Goal: Task Accomplishment & Management: Use online tool/utility

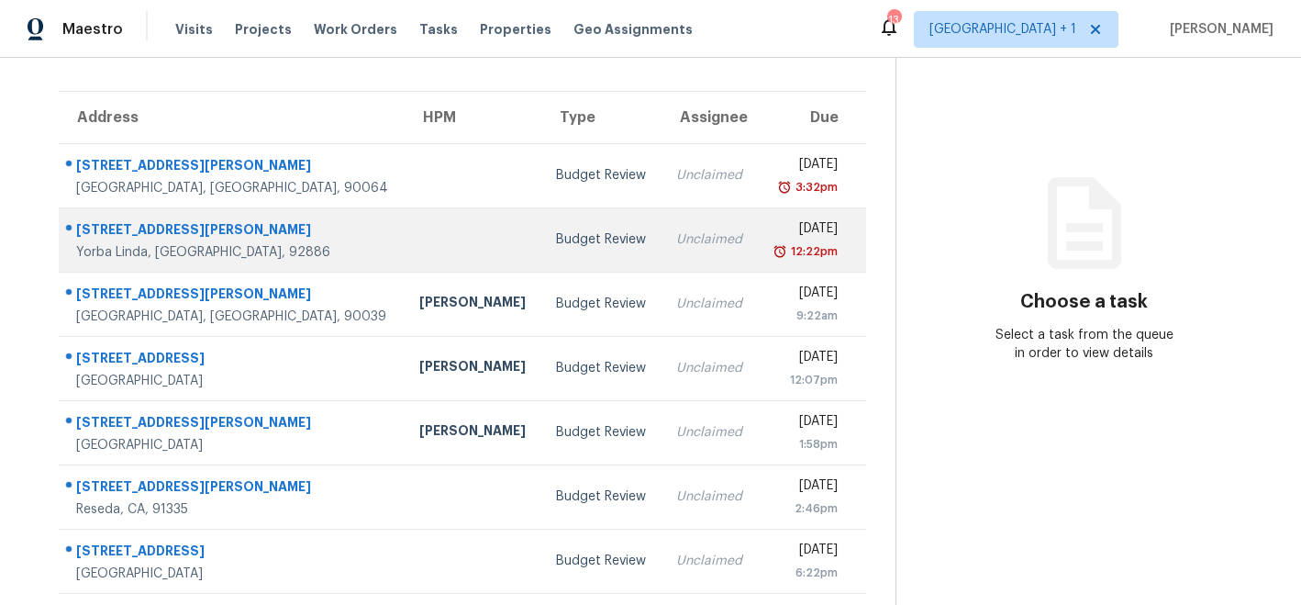
scroll to position [119, 0]
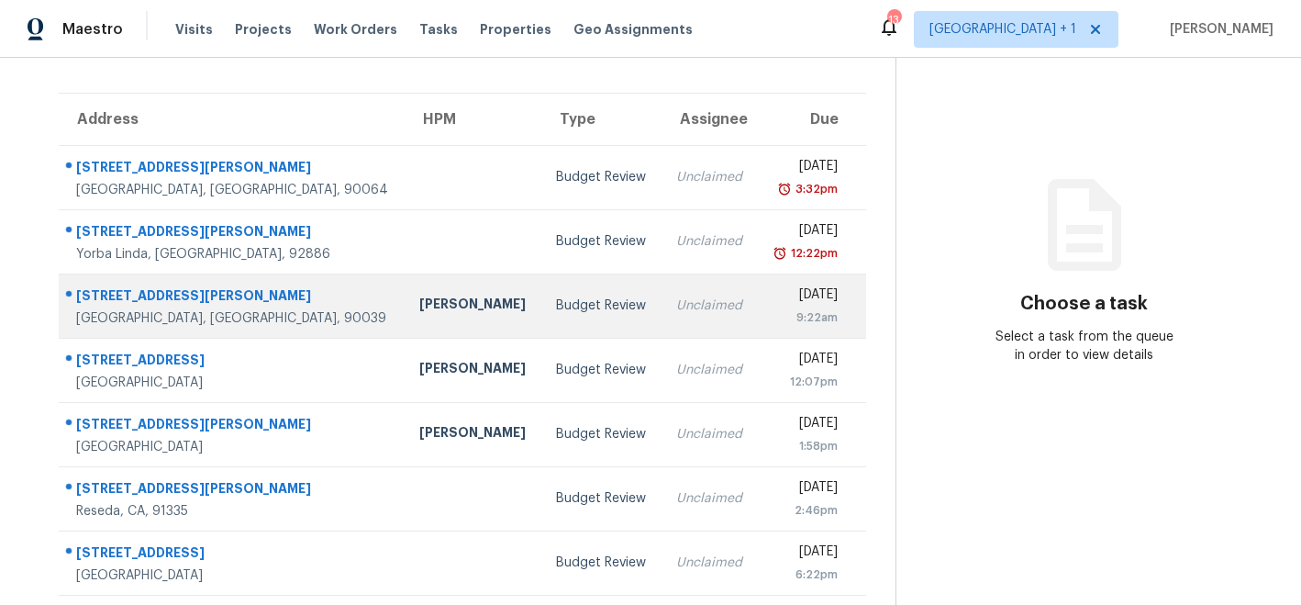
click at [419, 312] on div "[PERSON_NAME]" at bounding box center [472, 306] width 107 height 23
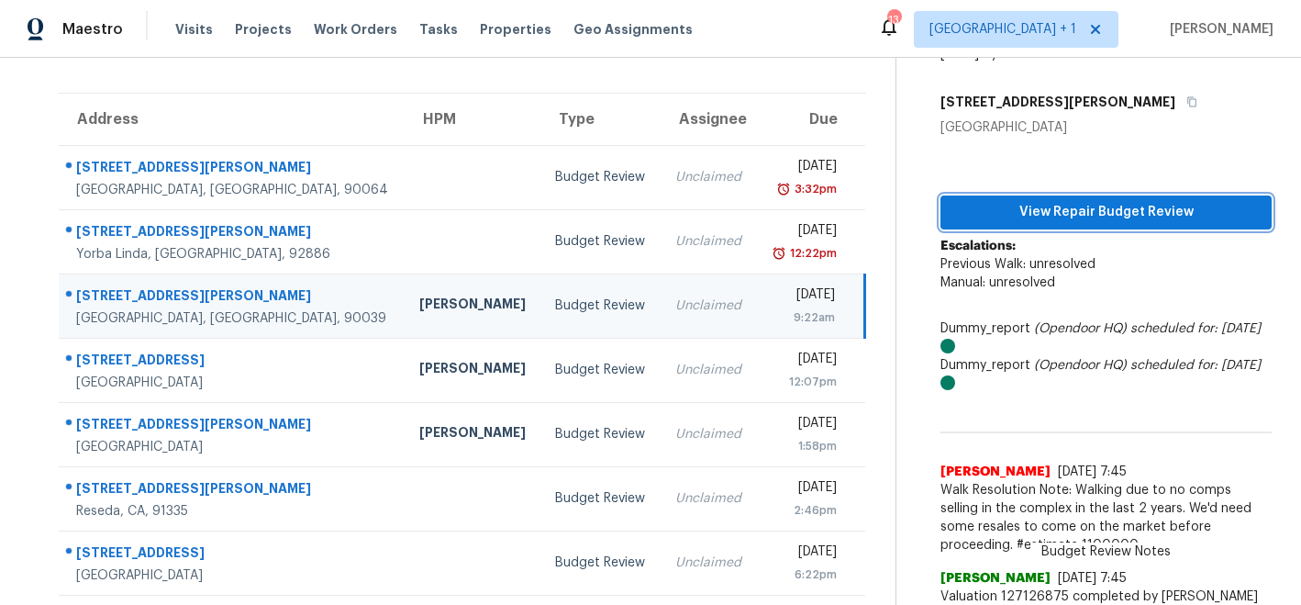
click at [1010, 207] on span "View Repair Budget Review" at bounding box center [1106, 212] width 302 height 23
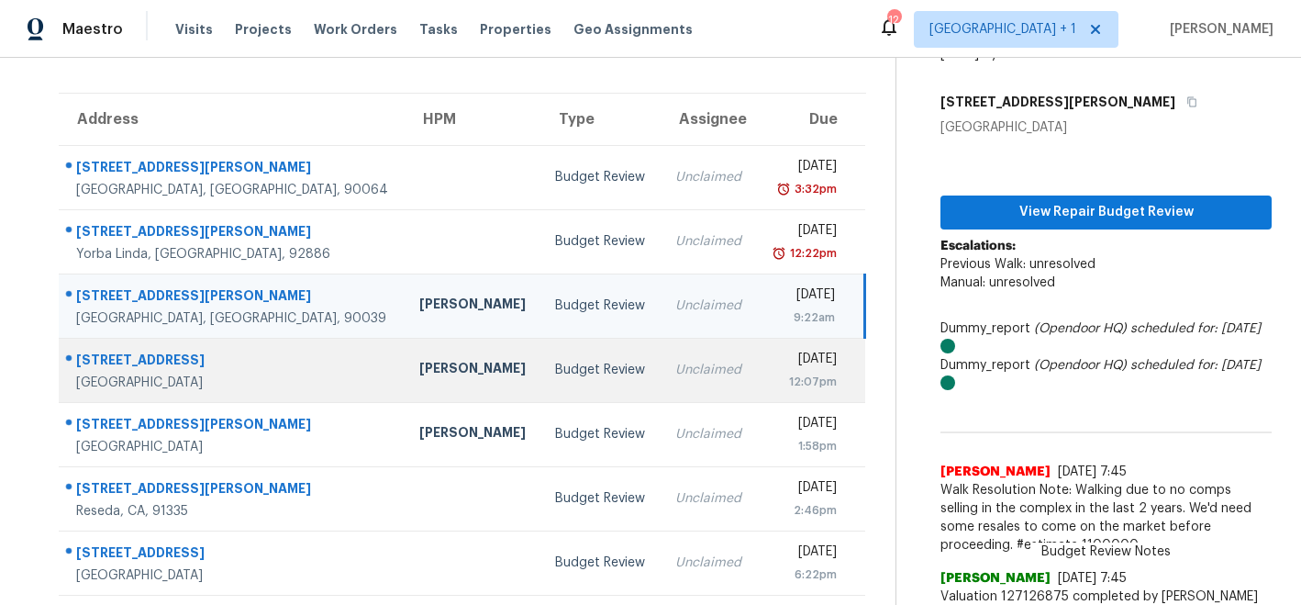
click at [419, 373] on div "[PERSON_NAME]" at bounding box center [472, 370] width 107 height 23
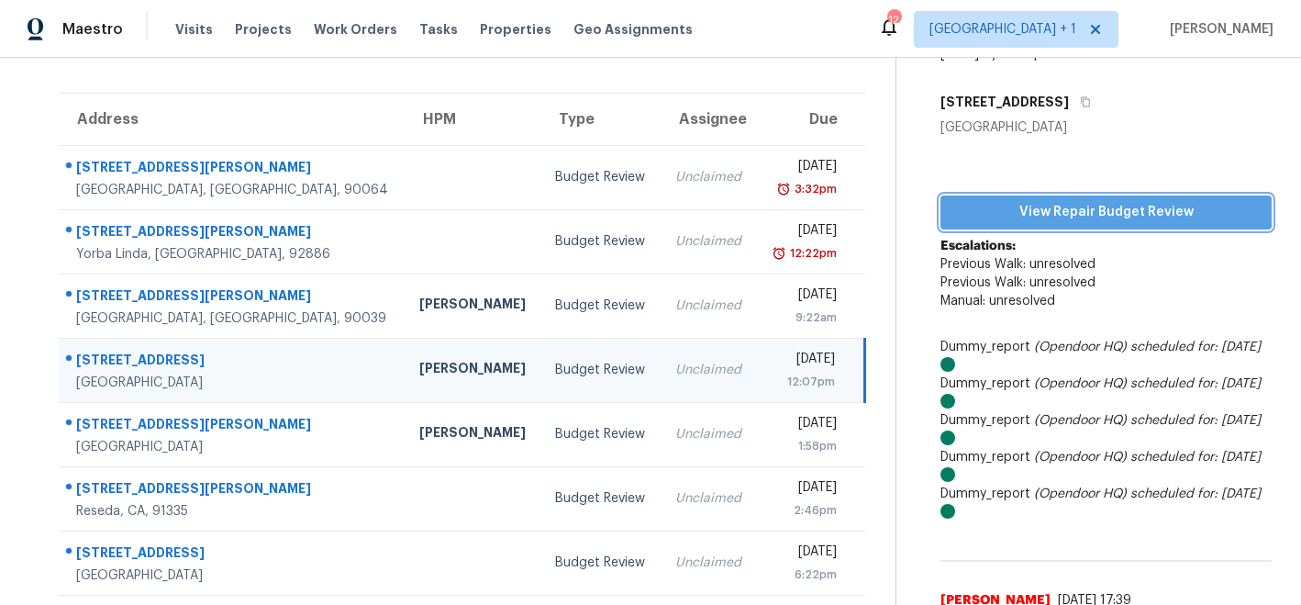
click at [1016, 209] on span "View Repair Budget Review" at bounding box center [1106, 212] width 302 height 23
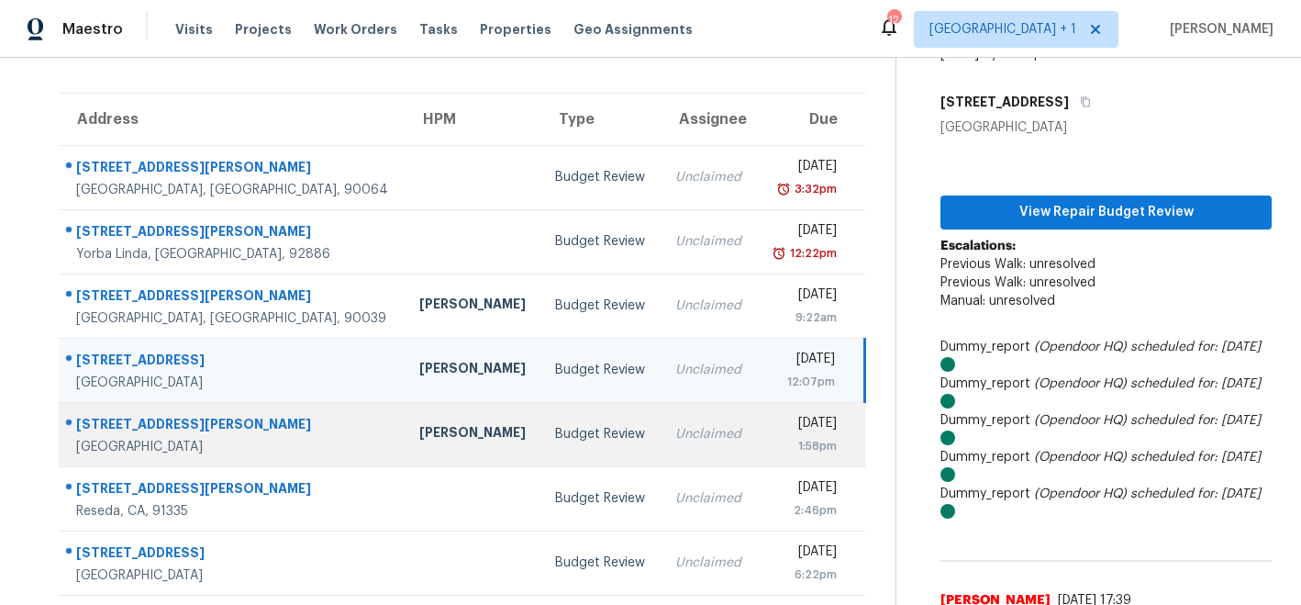
click at [419, 427] on div "[PERSON_NAME]" at bounding box center [472, 434] width 107 height 23
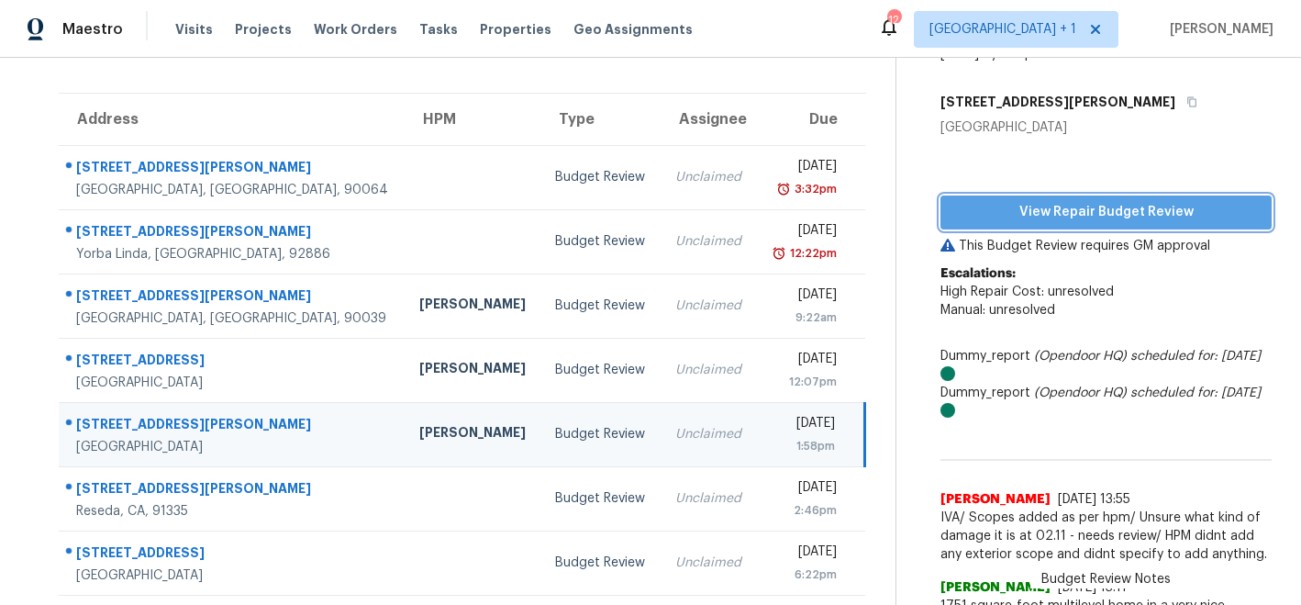
click at [1018, 205] on span "View Repair Budget Review" at bounding box center [1106, 212] width 302 height 23
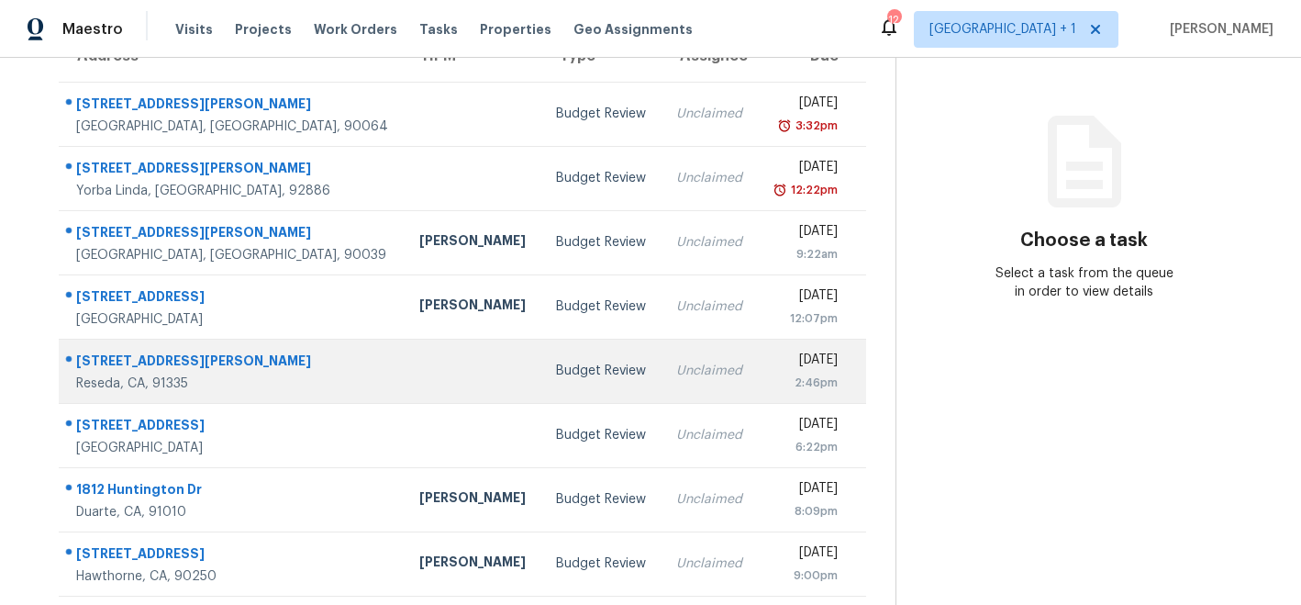
scroll to position [182, 0]
click at [405, 373] on td at bounding box center [473, 372] width 137 height 64
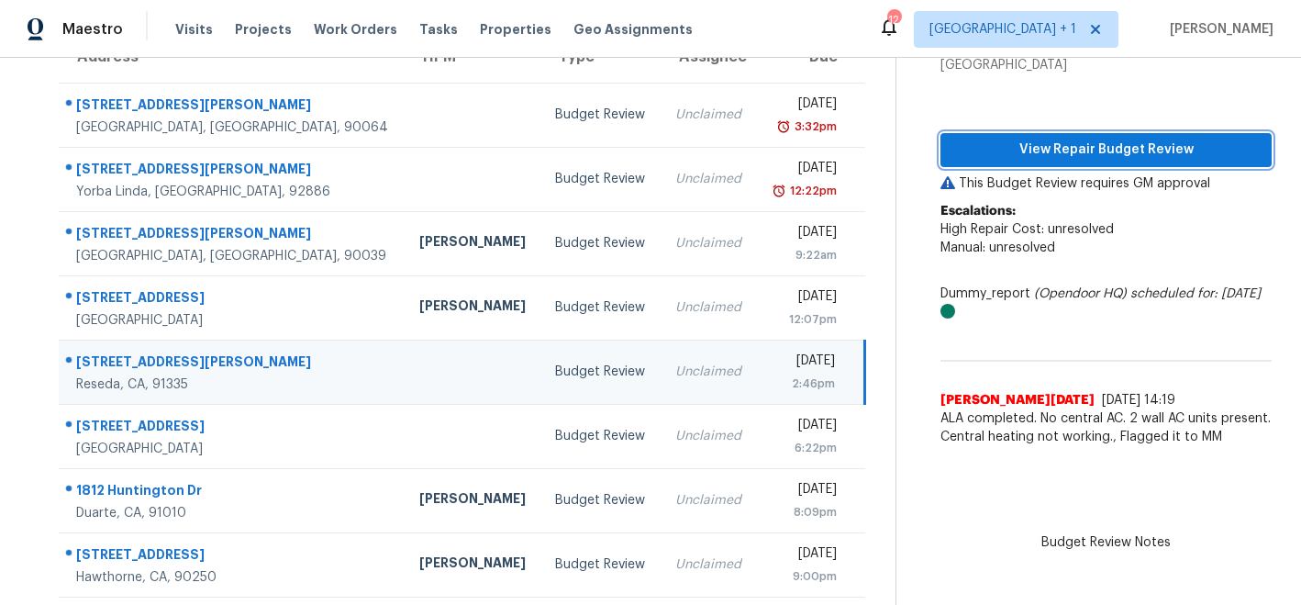
click at [1044, 145] on span "View Repair Budget Review" at bounding box center [1106, 150] width 302 height 23
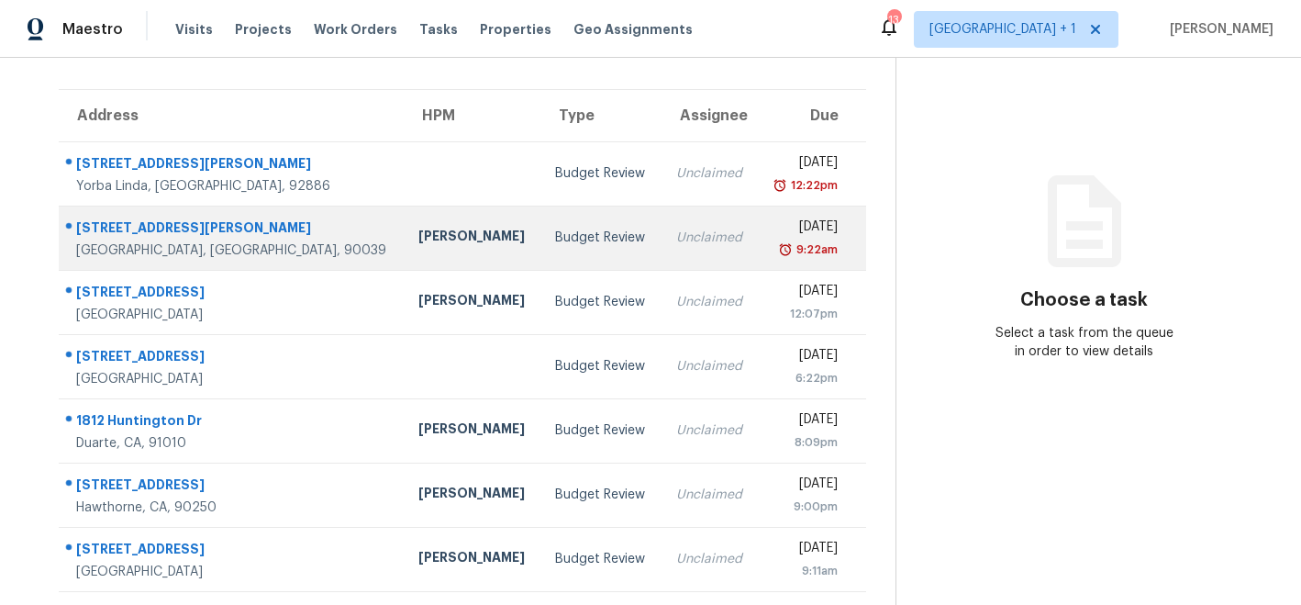
scroll to position [124, 0]
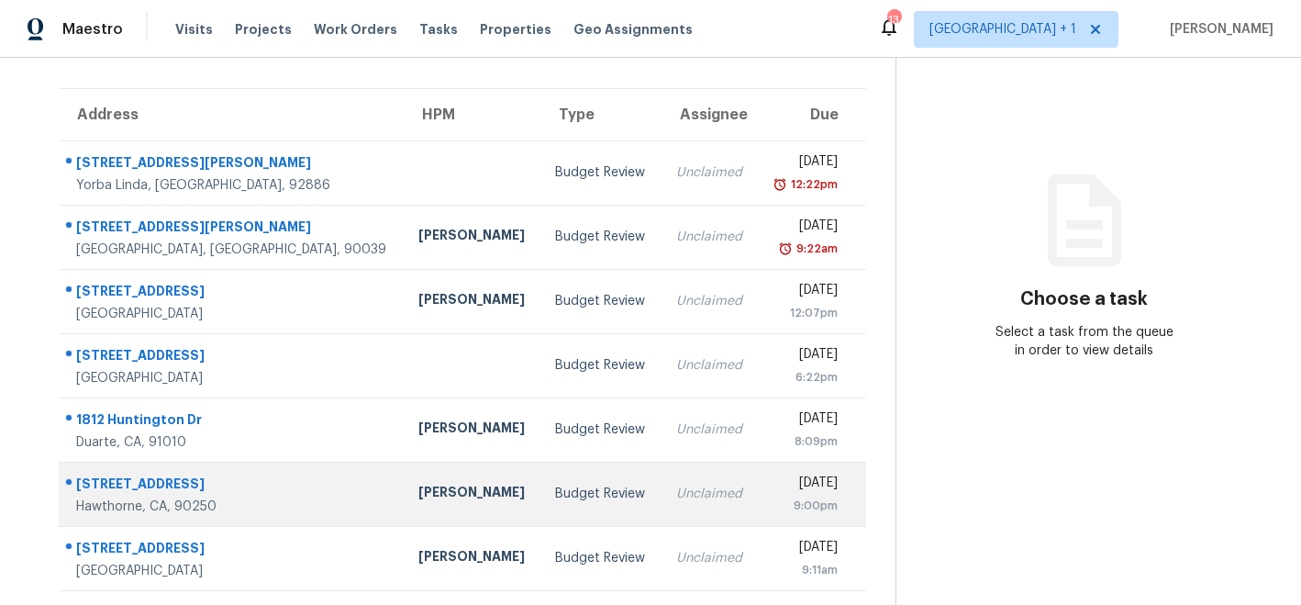
click at [418, 495] on div "[PERSON_NAME]" at bounding box center [471, 494] width 107 height 23
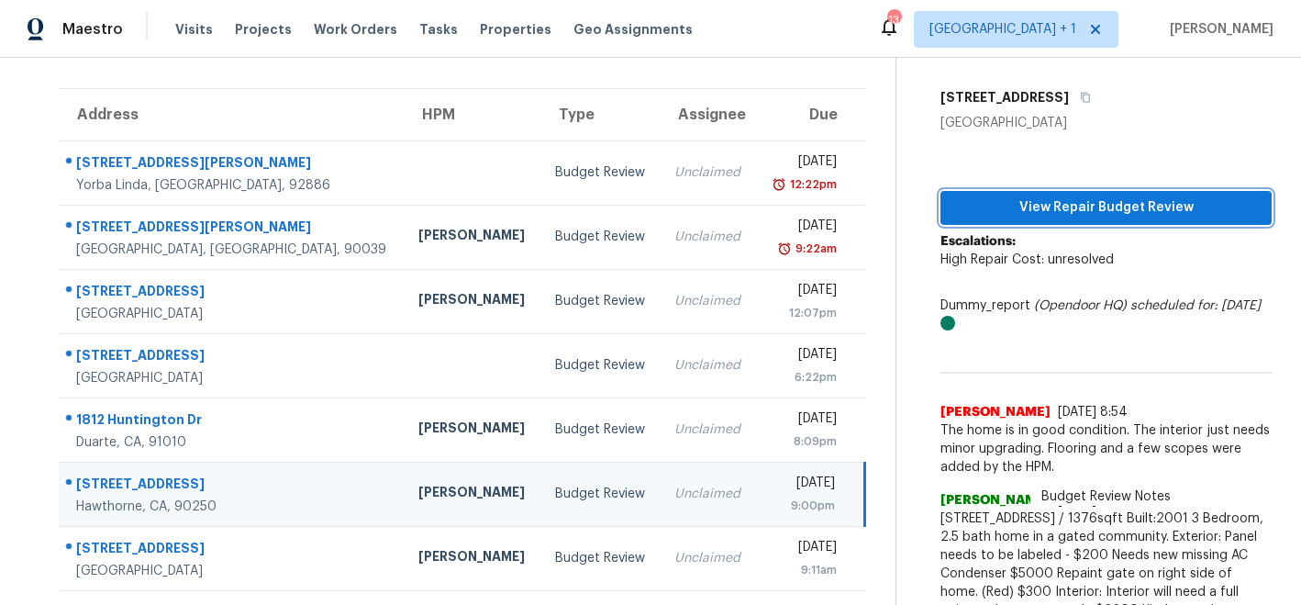
click at [1028, 203] on span "View Repair Budget Review" at bounding box center [1106, 207] width 302 height 23
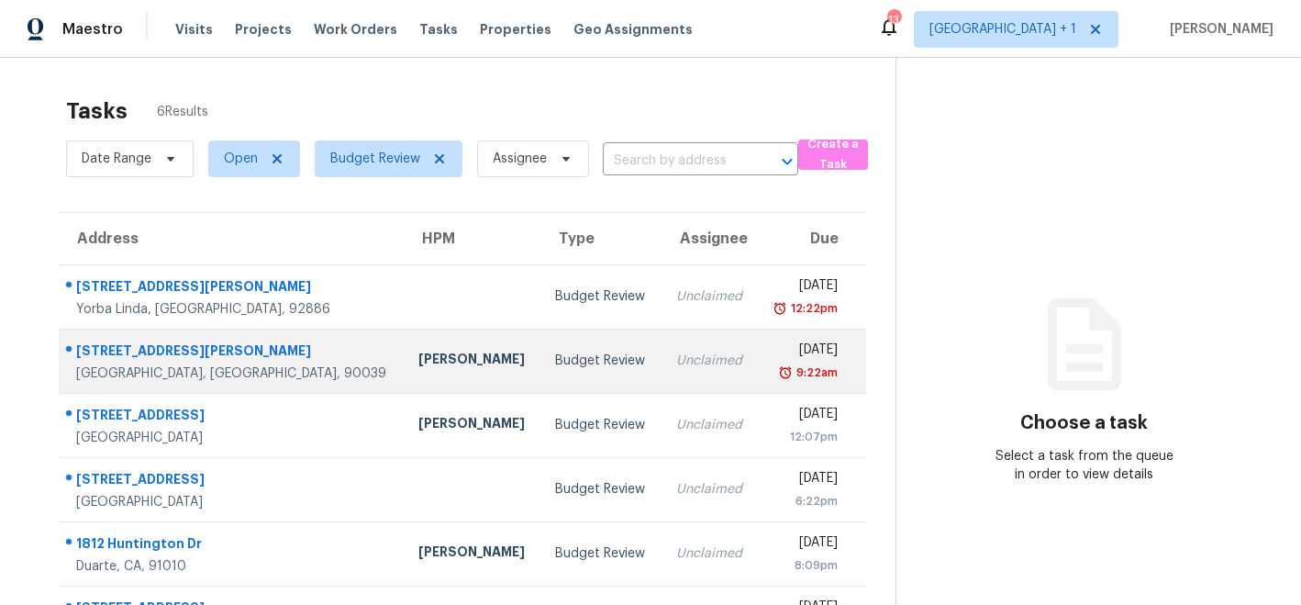
scroll to position [60, 0]
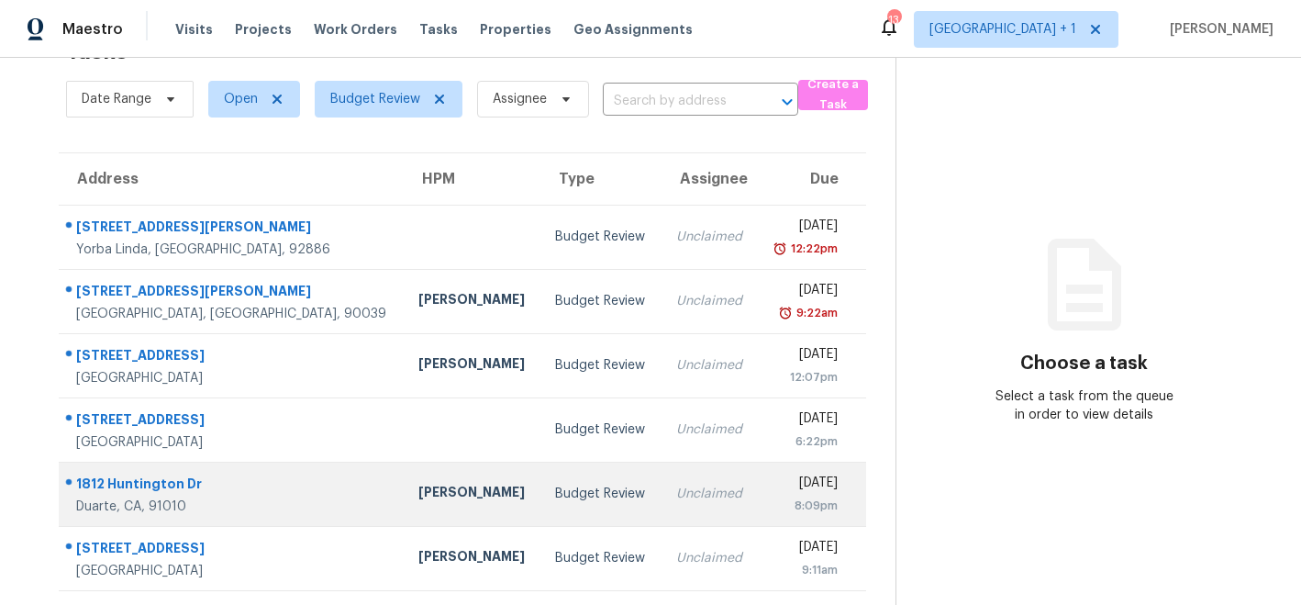
click at [418, 498] on div "[PERSON_NAME]" at bounding box center [471, 494] width 107 height 23
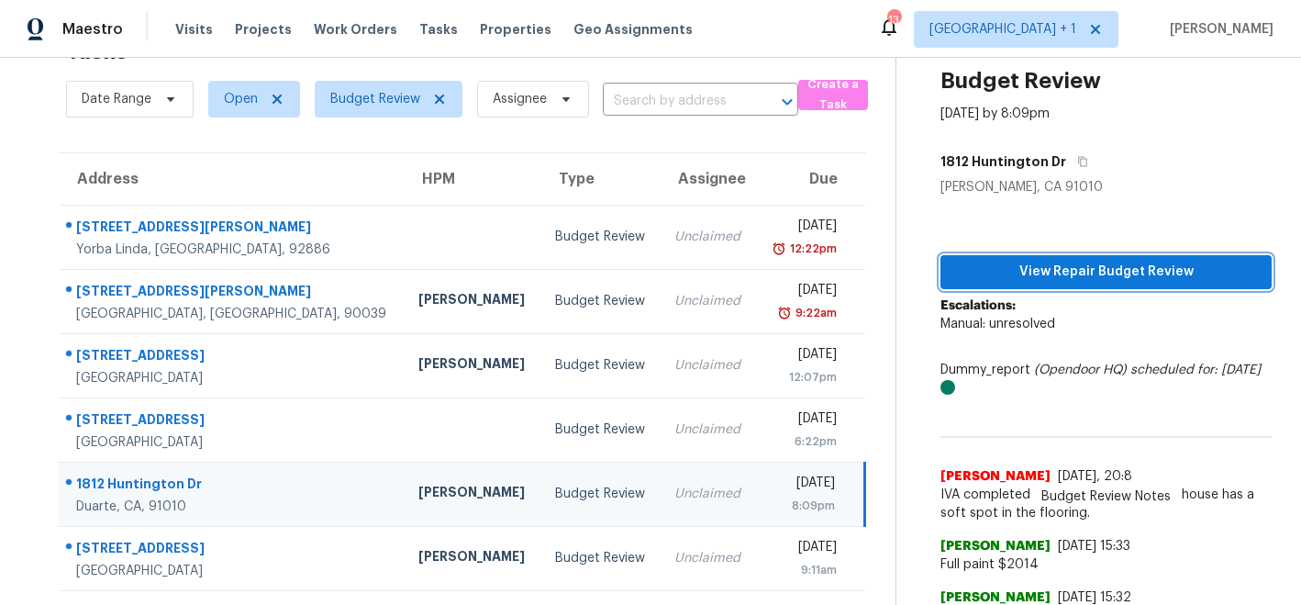
click at [1111, 273] on span "View Repair Budget Review" at bounding box center [1106, 272] width 302 height 23
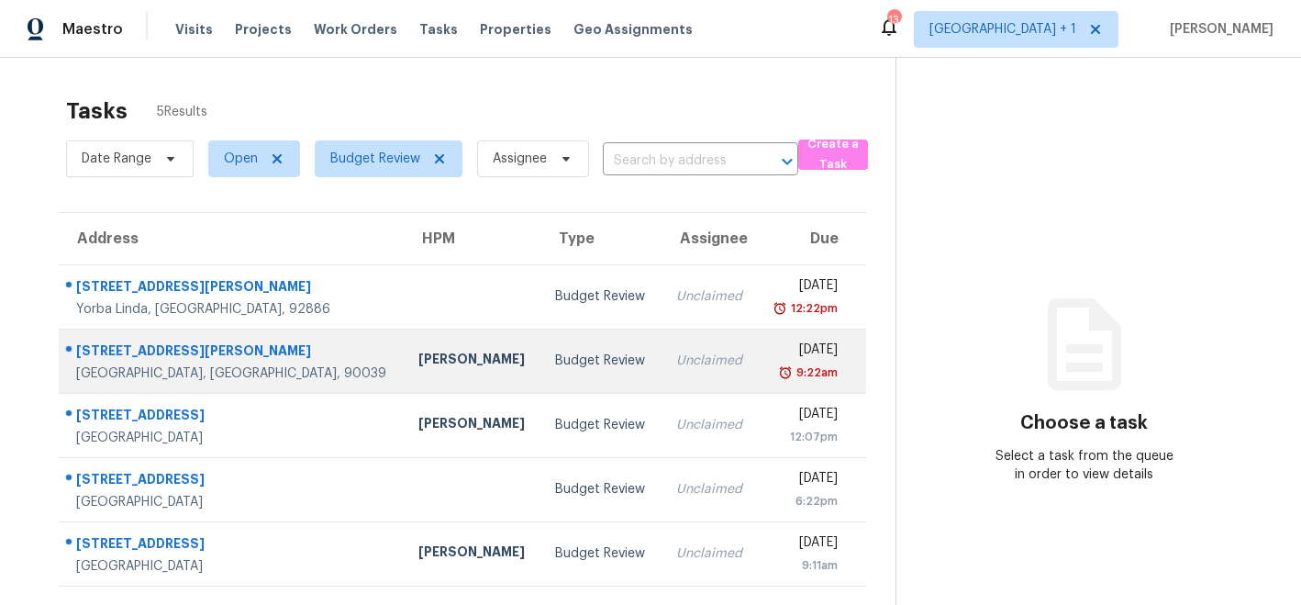
scroll to position [58, 0]
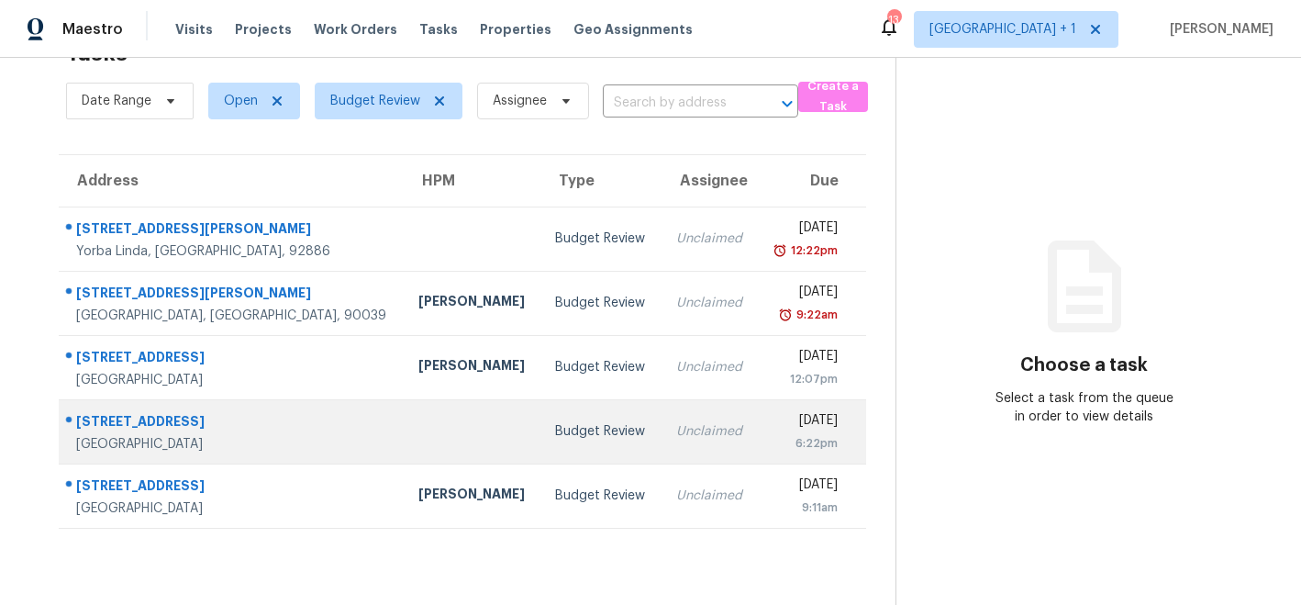
click at [421, 427] on td at bounding box center [472, 431] width 137 height 64
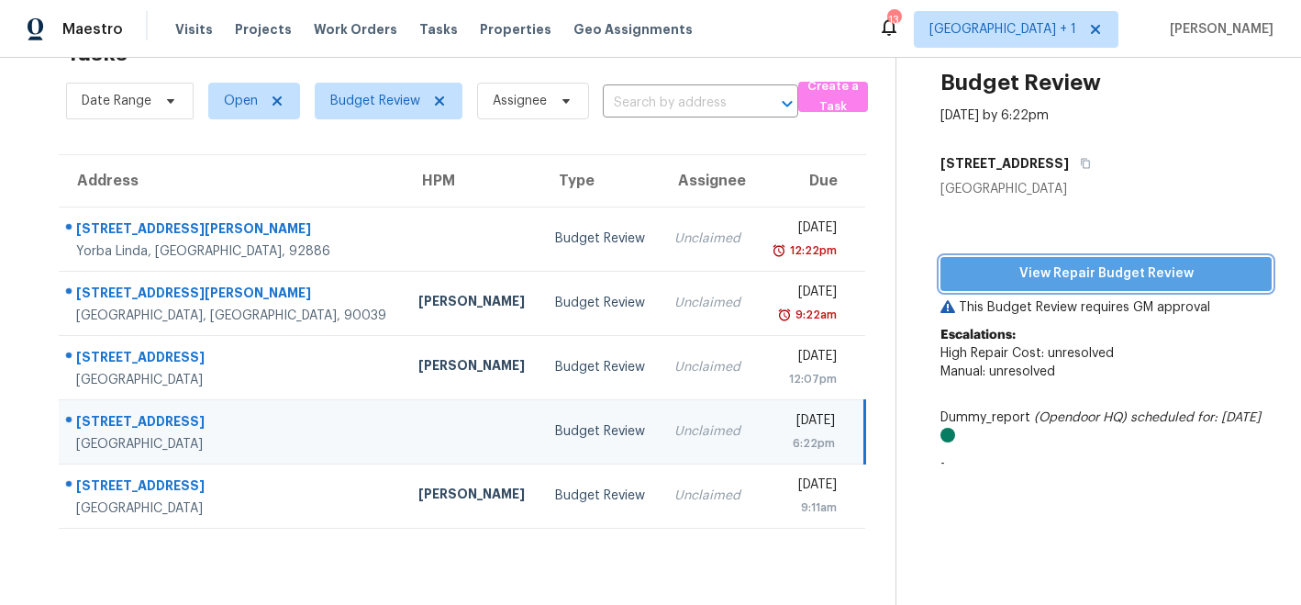
click at [1092, 272] on span "View Repair Budget Review" at bounding box center [1106, 273] width 302 height 23
